Goal: Task Accomplishment & Management: Manage account settings

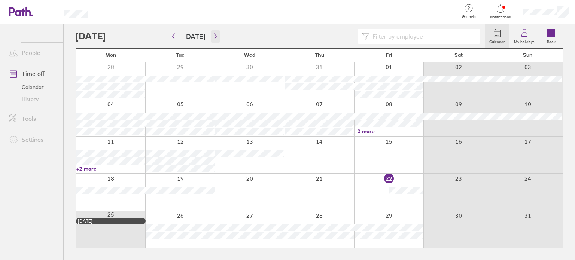
click at [214, 36] on icon "button" at bounding box center [215, 37] width 2 height 6
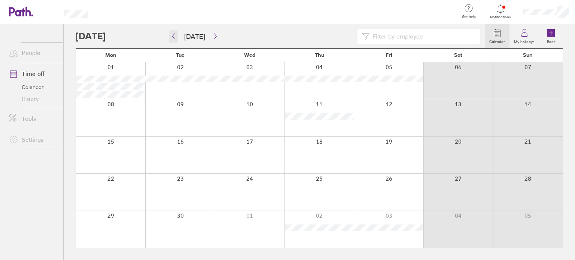
click at [173, 37] on icon "button" at bounding box center [174, 37] width 2 height 6
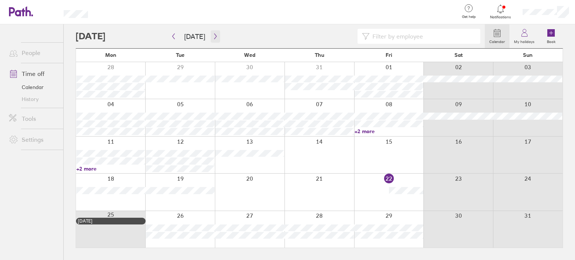
click at [213, 33] on icon "button" at bounding box center [216, 36] width 6 height 6
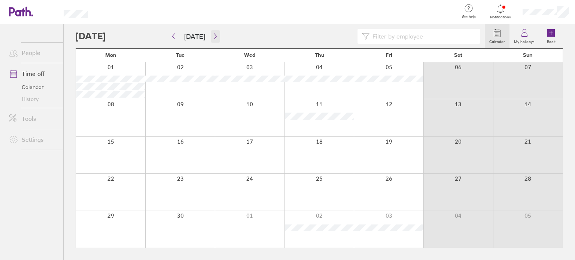
click at [213, 33] on icon "button" at bounding box center [216, 36] width 6 height 6
